Goal: Task Accomplishment & Management: Use online tool/utility

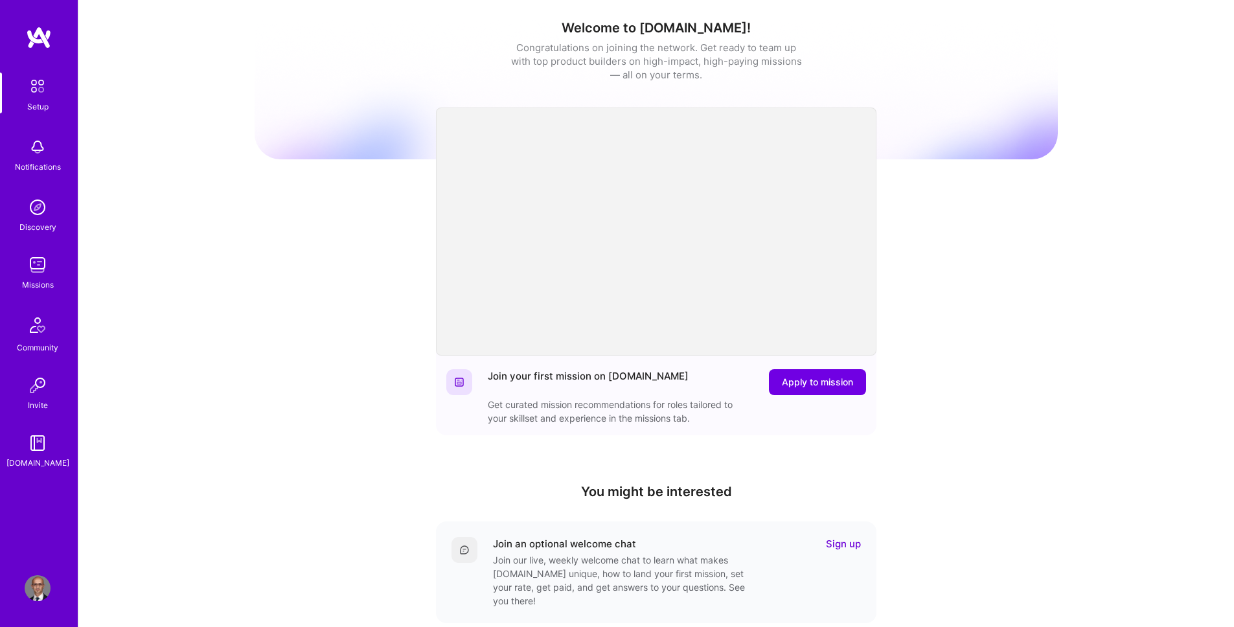
click at [38, 269] on img at bounding box center [38, 265] width 26 height 26
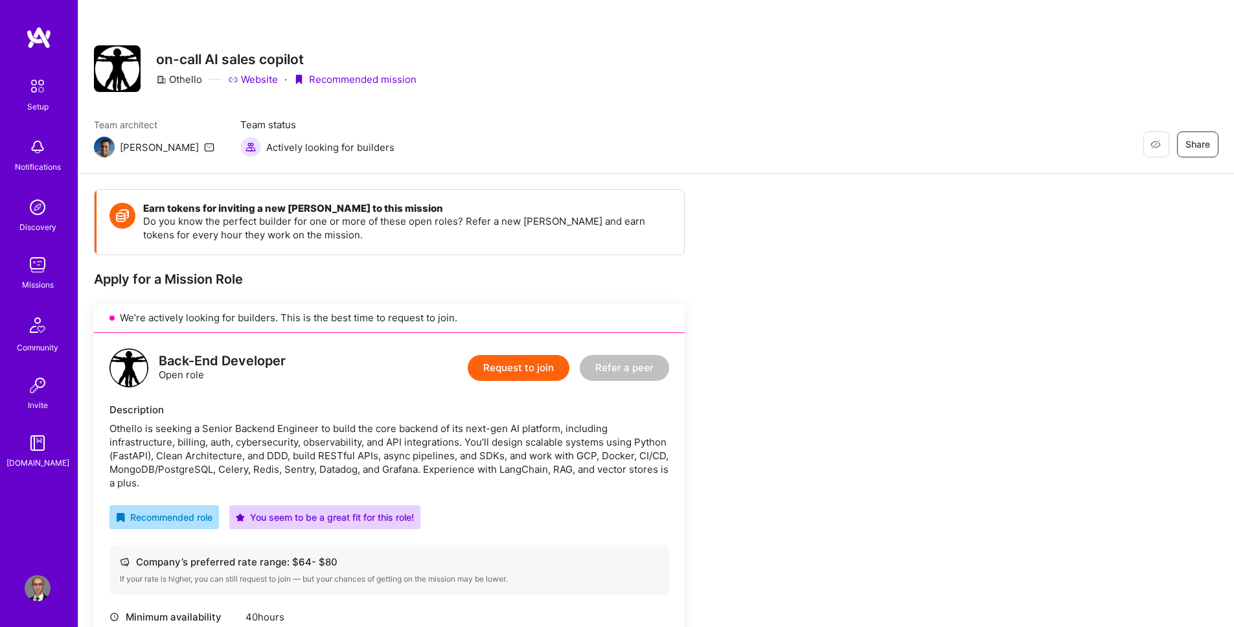
scroll to position [123, 0]
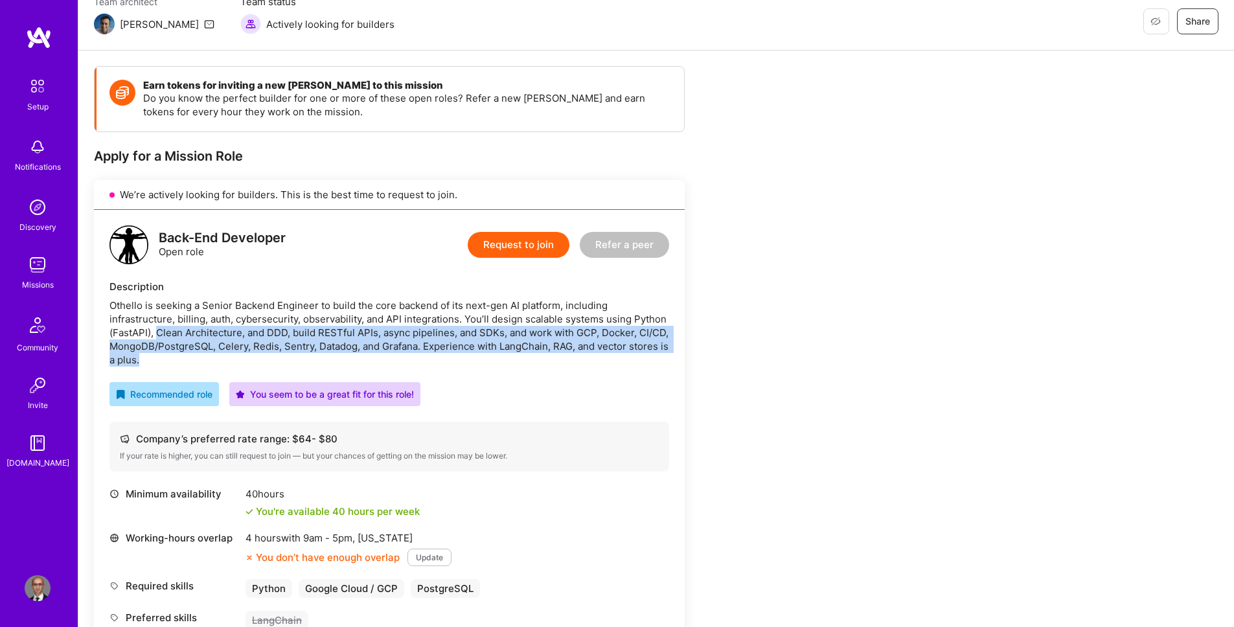
drag, startPoint x: 157, startPoint y: 332, endPoint x: 502, endPoint y: 356, distance: 346.1
click at [502, 356] on div "Othello is seeking a Senior Backend Engineer to build the core backend of its n…" at bounding box center [389, 333] width 560 height 68
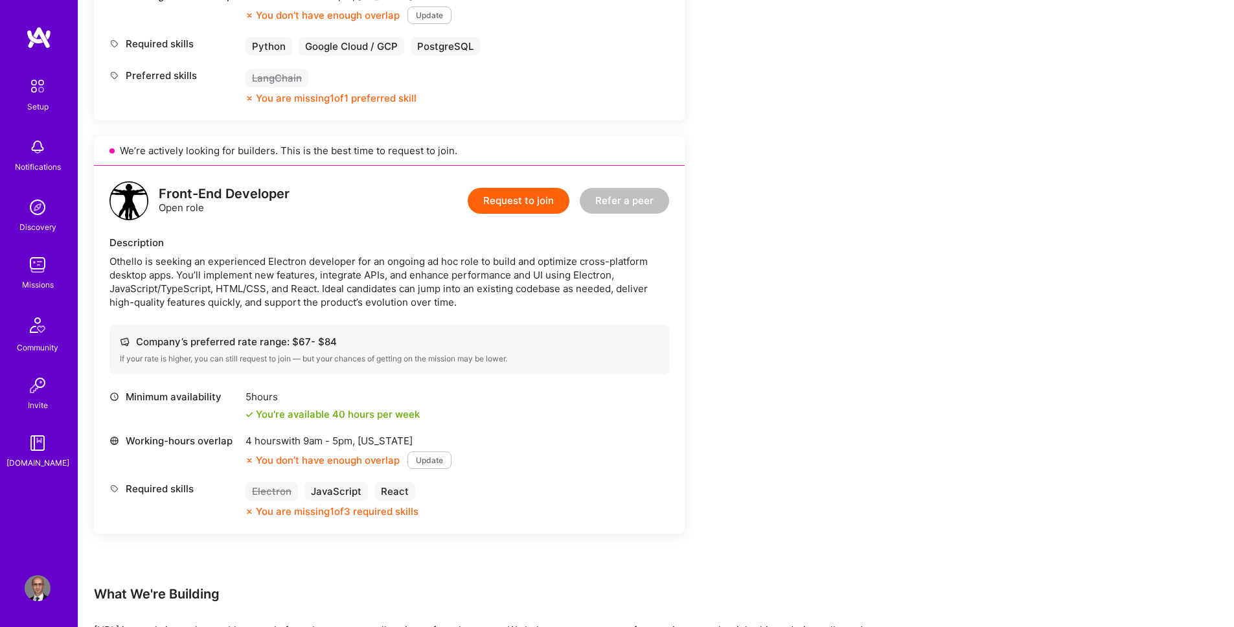
scroll to position [281, 0]
